Goal: Task Accomplishment & Management: Use online tool/utility

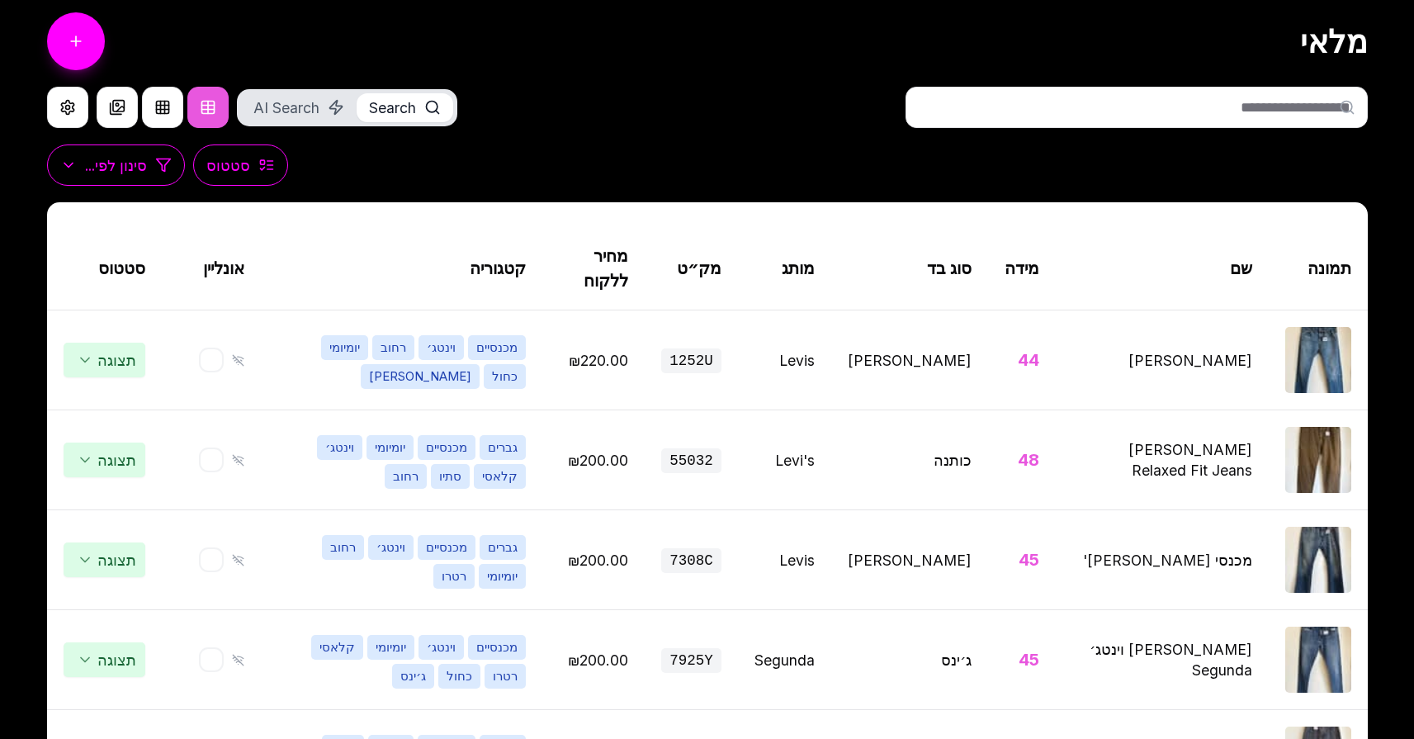
scroll to position [103, 0]
click at [1353, 41] on h1 "מלאי" at bounding box center [1334, 41] width 68 height 37
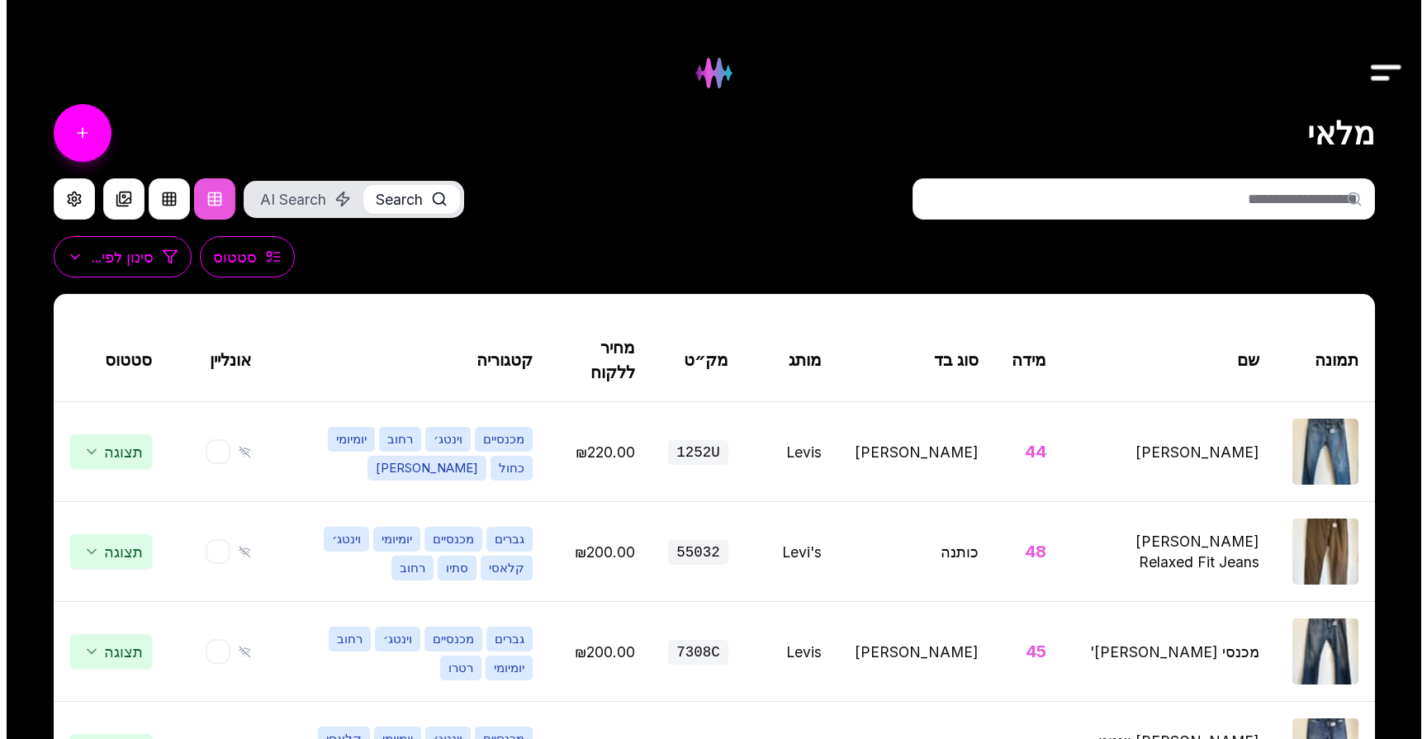
scroll to position [0, 0]
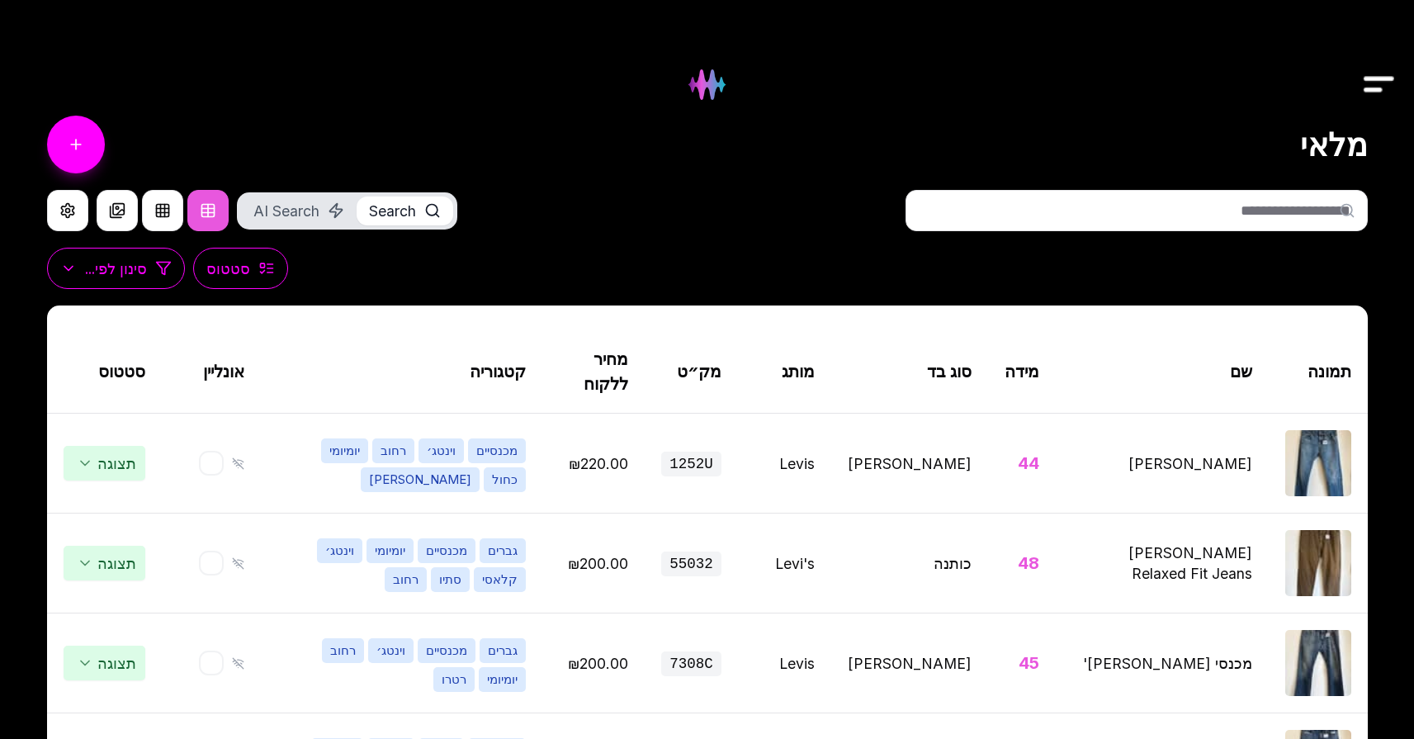
click at [1376, 86] on img "Drawer" at bounding box center [1379, 85] width 37 height 64
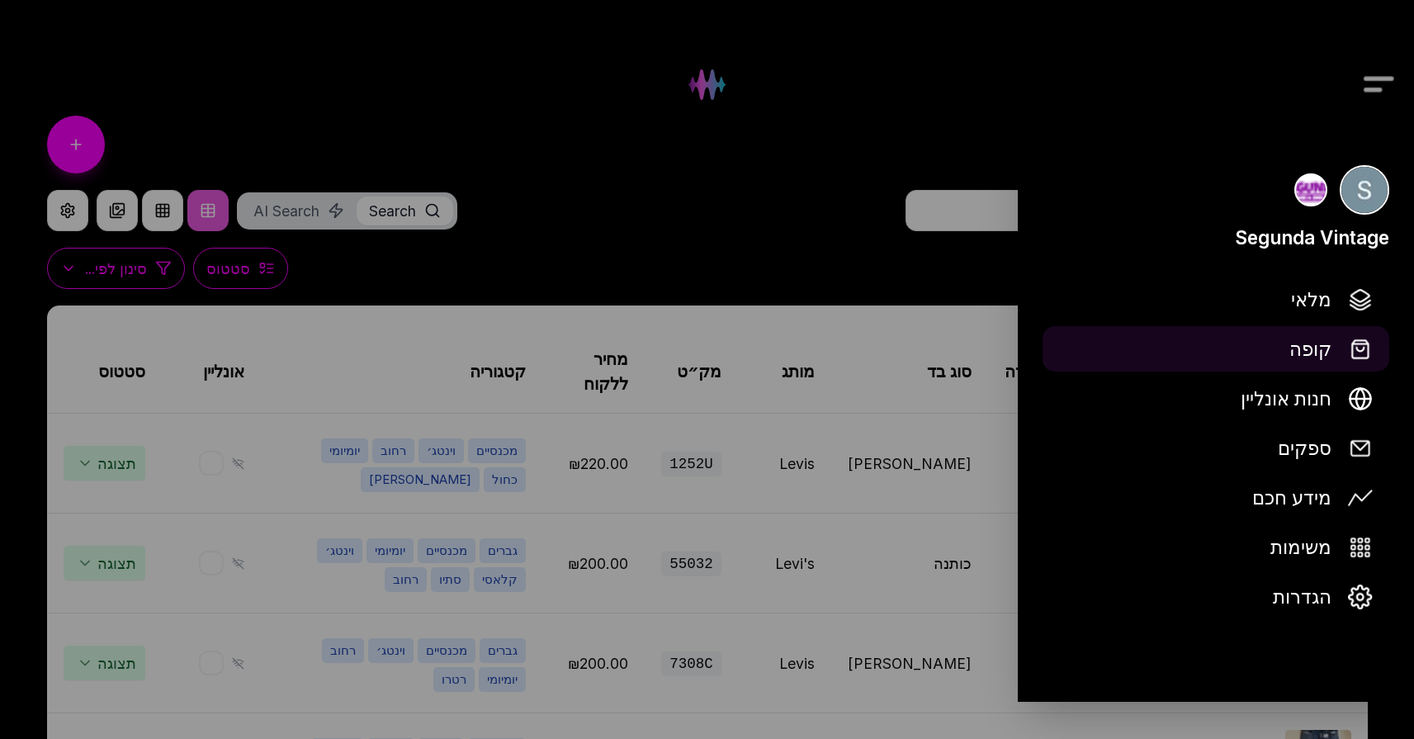
click at [1325, 346] on span "קופה" at bounding box center [1311, 348] width 42 height 29
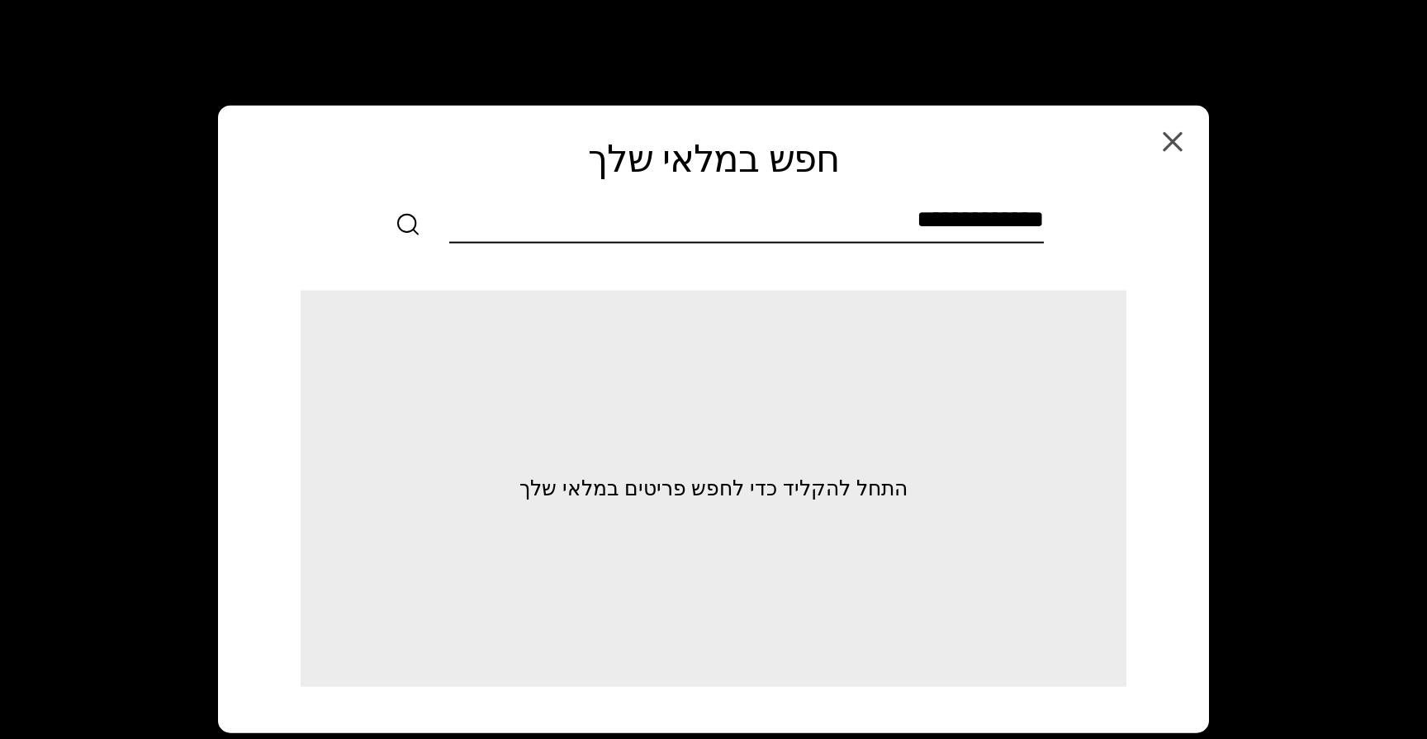
click at [1027, 215] on input "text" at bounding box center [746, 222] width 594 height 37
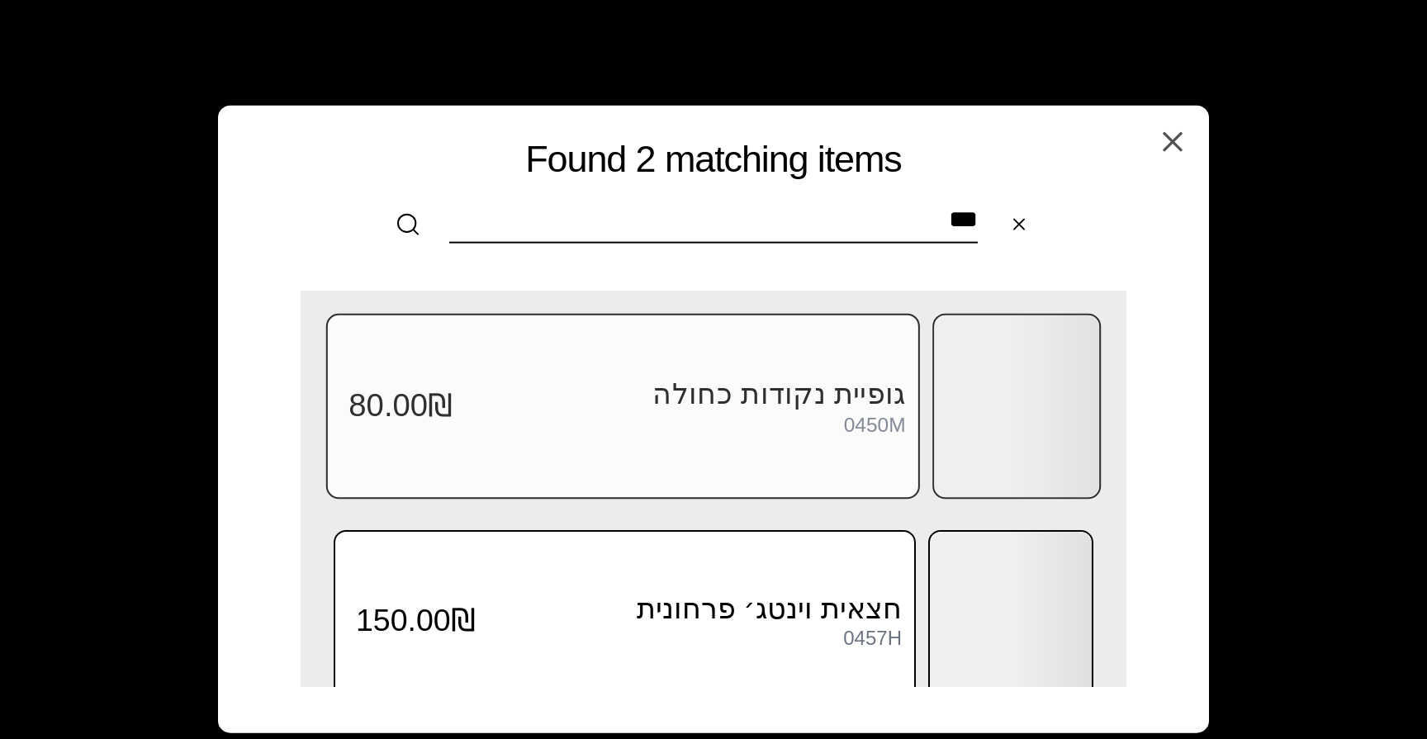
type input "***"
click at [864, 433] on div "0450M" at bounding box center [875, 424] width 62 height 22
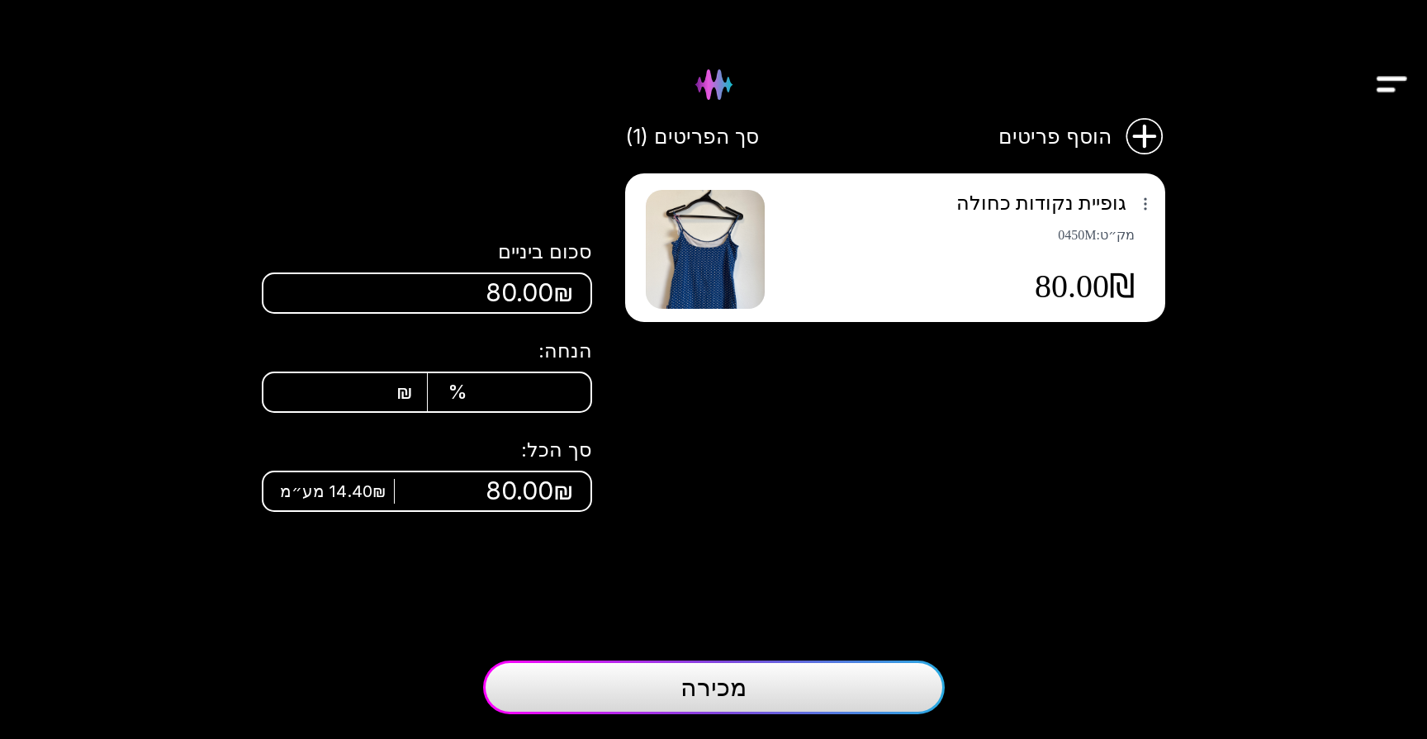
click at [703, 685] on span "מכירה" at bounding box center [713, 687] width 66 height 30
